Goal: Task Accomplishment & Management: Manage account settings

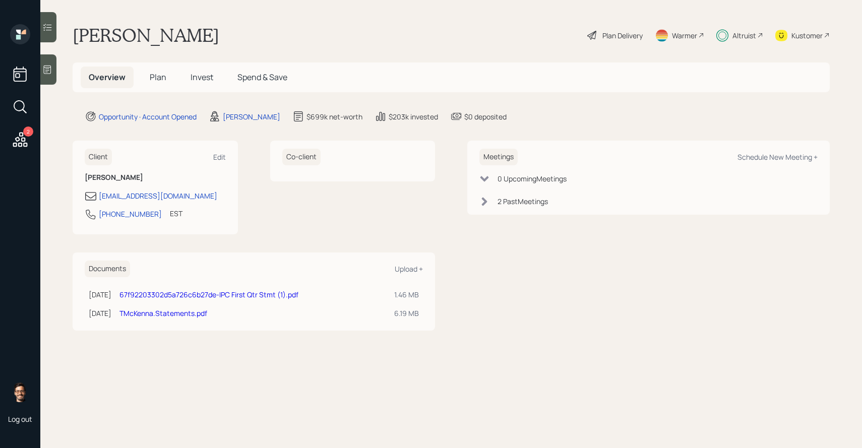
click at [193, 81] on span "Invest" at bounding box center [202, 77] width 23 height 11
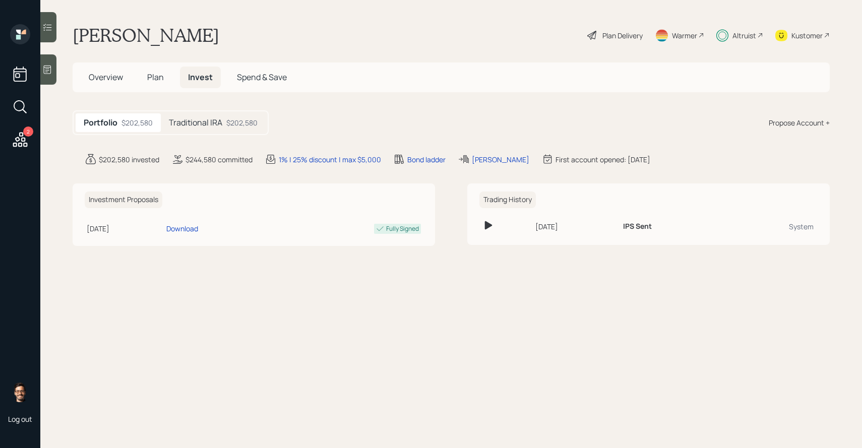
click at [46, 23] on icon at bounding box center [47, 27] width 10 height 10
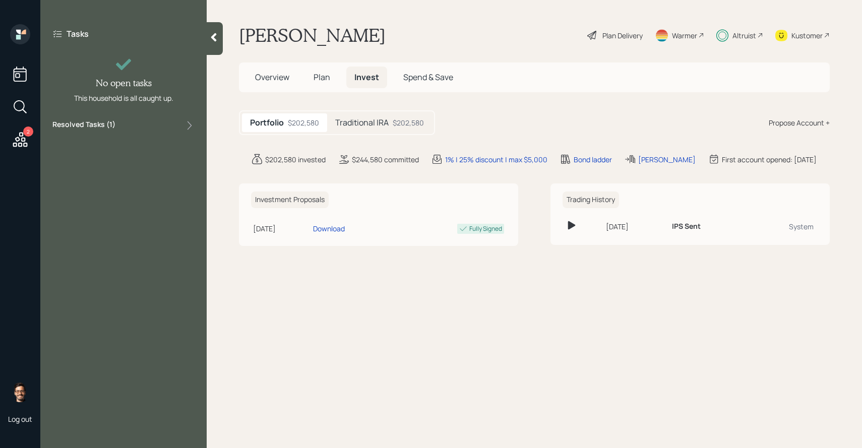
click at [110, 125] on label "Resolved Tasks ( 1 )" at bounding box center [83, 126] width 63 height 12
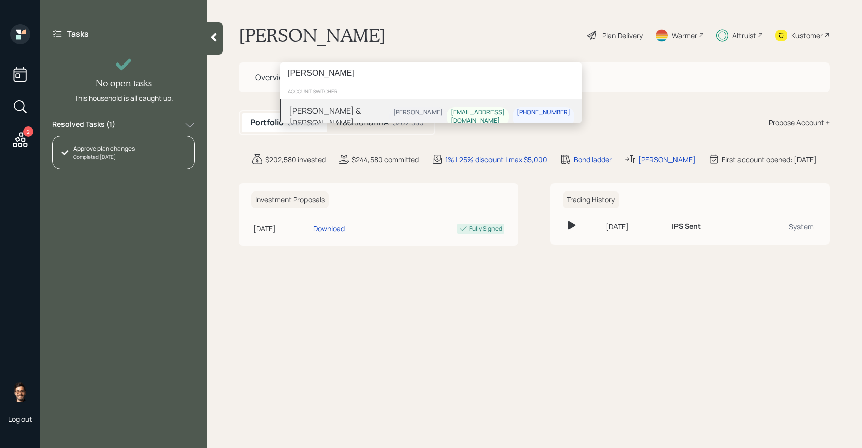
type input "ronald taylor"
